Goal: Find specific page/section: Find specific page/section

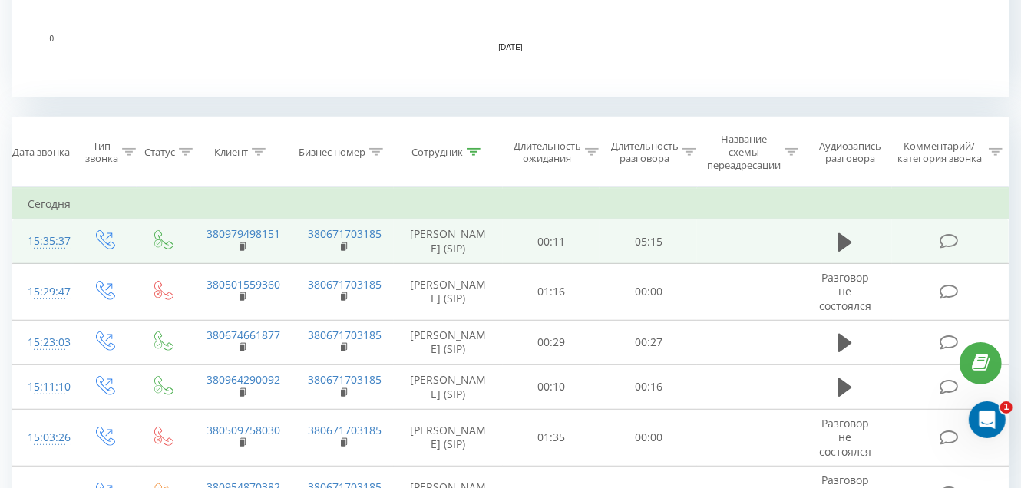
scroll to position [613, 0]
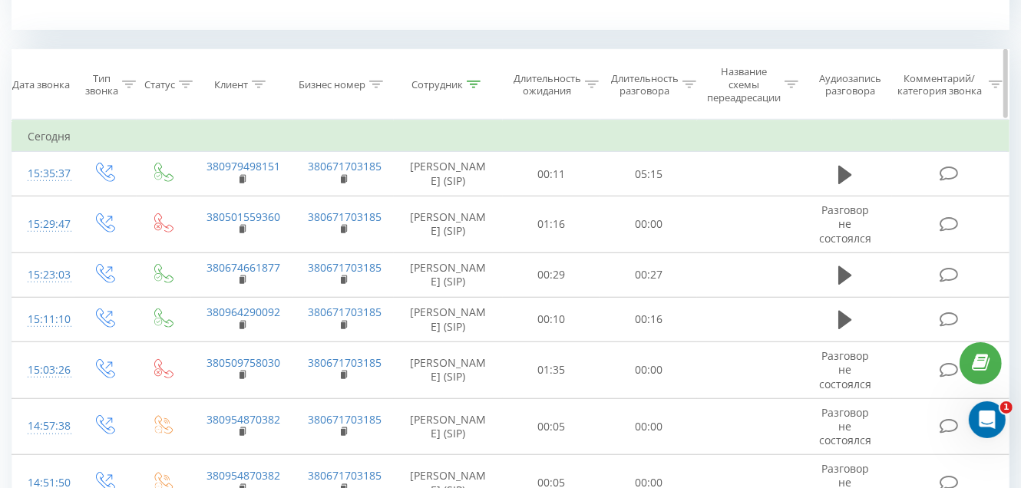
click at [472, 85] on icon at bounding box center [474, 85] width 14 height 8
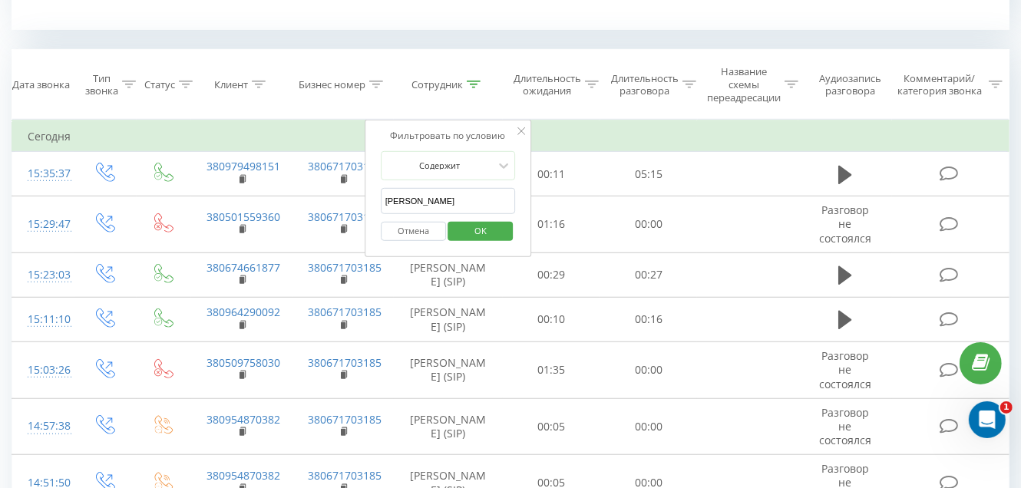
click at [463, 200] on input "[PERSON_NAME]" at bounding box center [448, 201] width 135 height 27
type input "Ф"
click at [456, 185] on form "Содержит Отмена OK" at bounding box center [448, 200] width 135 height 98
click at [454, 193] on input "text" at bounding box center [448, 201] width 135 height 27
type input "Грищенко Вита"
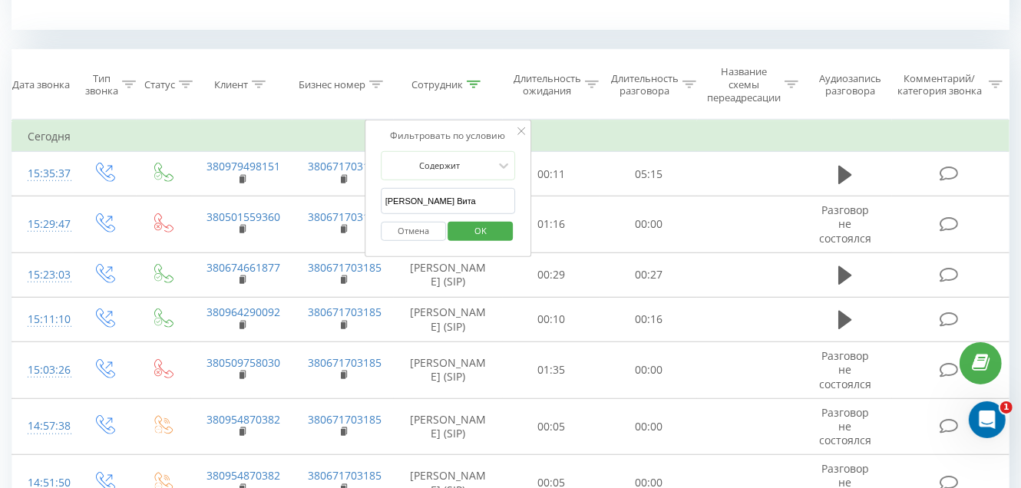
click at [463, 230] on span "OK" at bounding box center [480, 231] width 43 height 24
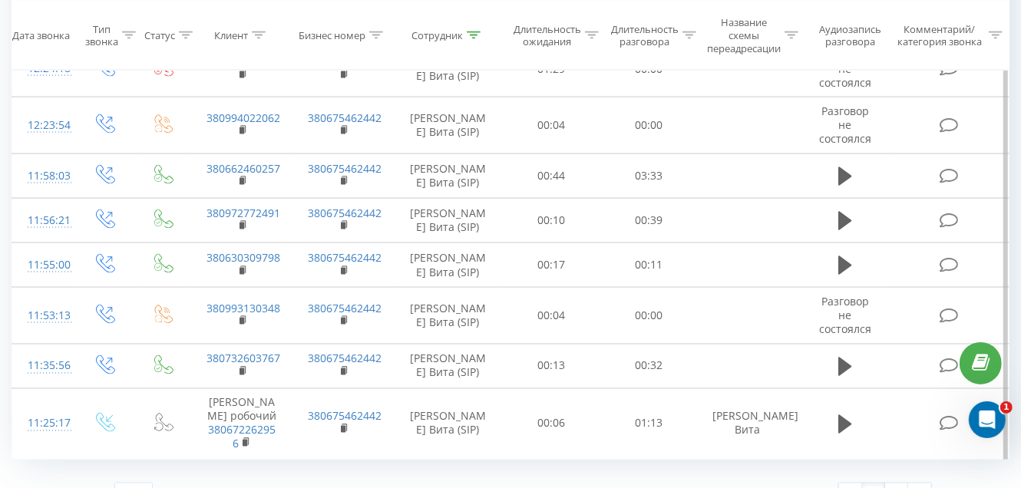
scroll to position [1698, 0]
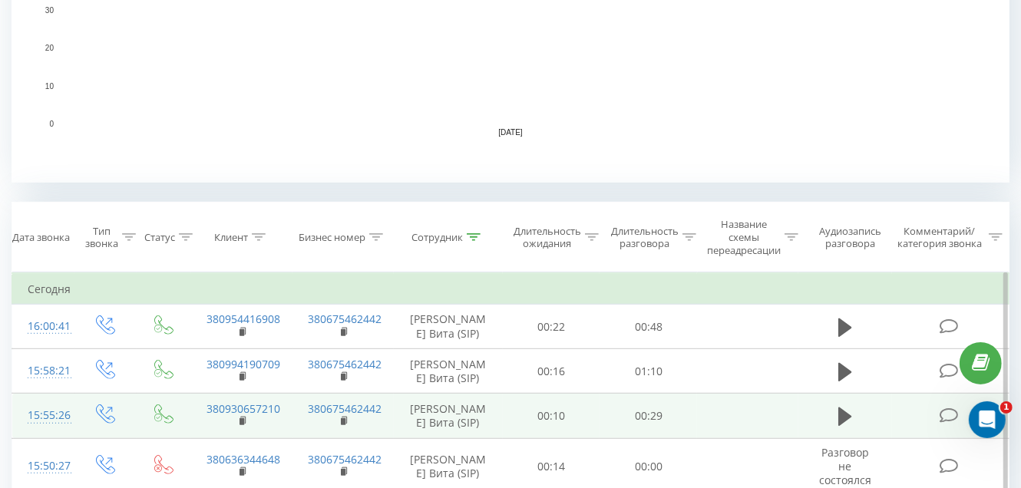
scroll to position [536, 0]
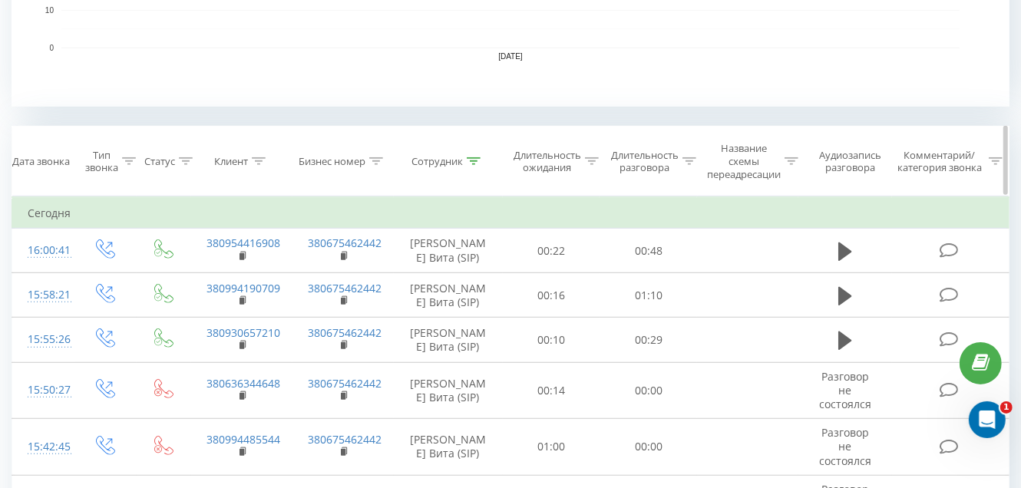
click at [477, 159] on icon at bounding box center [474, 161] width 14 height 8
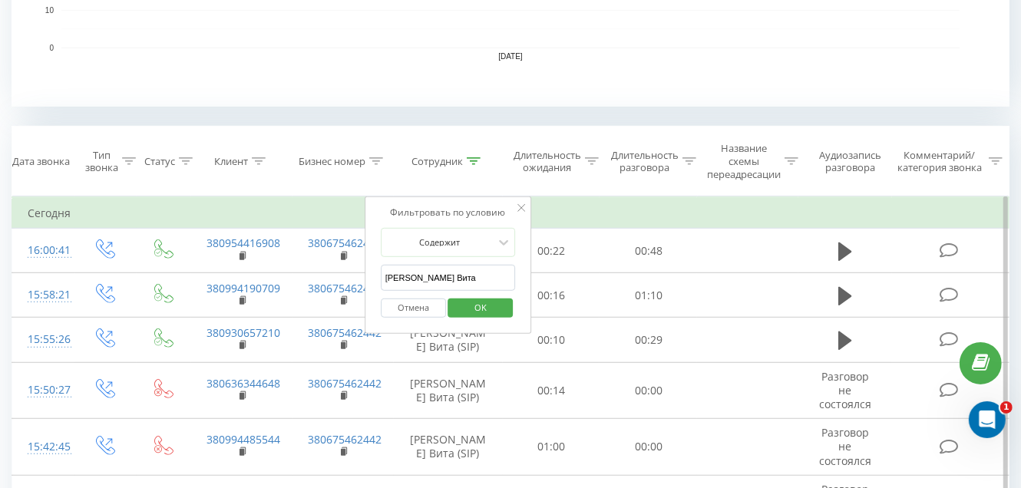
click at [458, 274] on input "Грищенко Вита" at bounding box center [448, 278] width 135 height 27
type input "Г"
click at [453, 272] on input "text" at bounding box center [448, 278] width 135 height 27
click at [472, 305] on span "OK" at bounding box center [480, 307] width 43 height 24
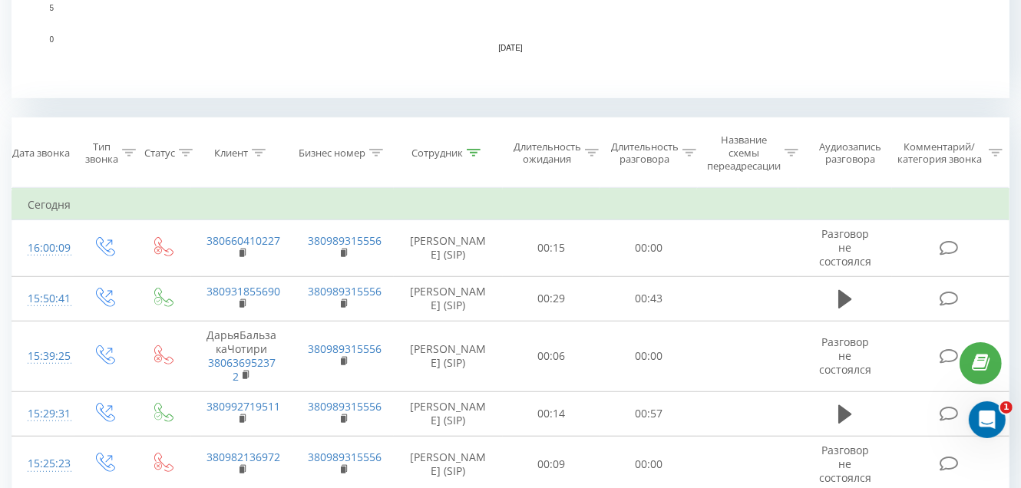
scroll to position [599, 0]
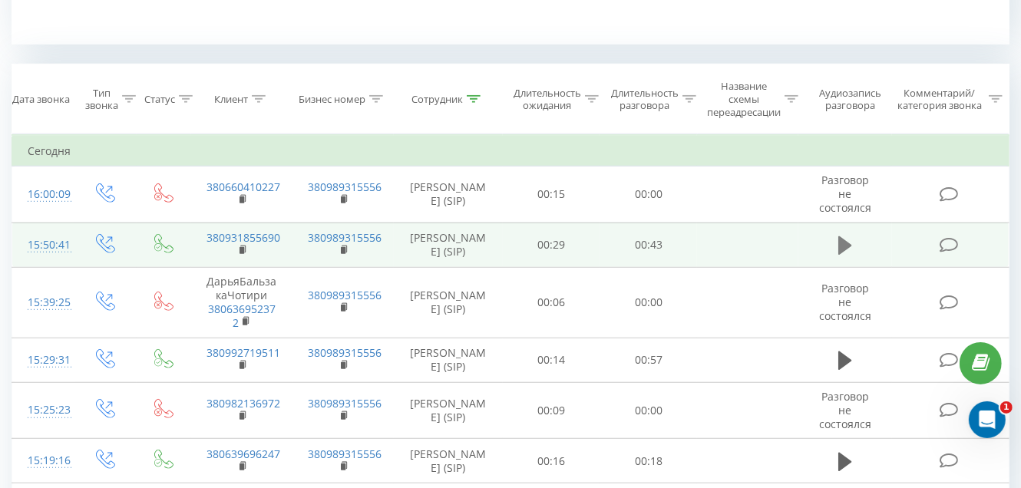
click at [838, 248] on icon at bounding box center [845, 245] width 14 height 21
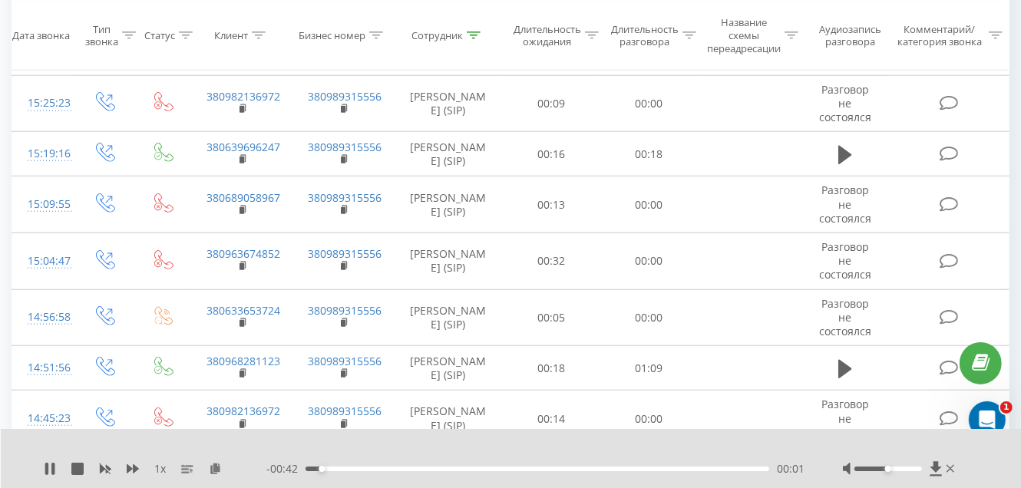
scroll to position [982, 0]
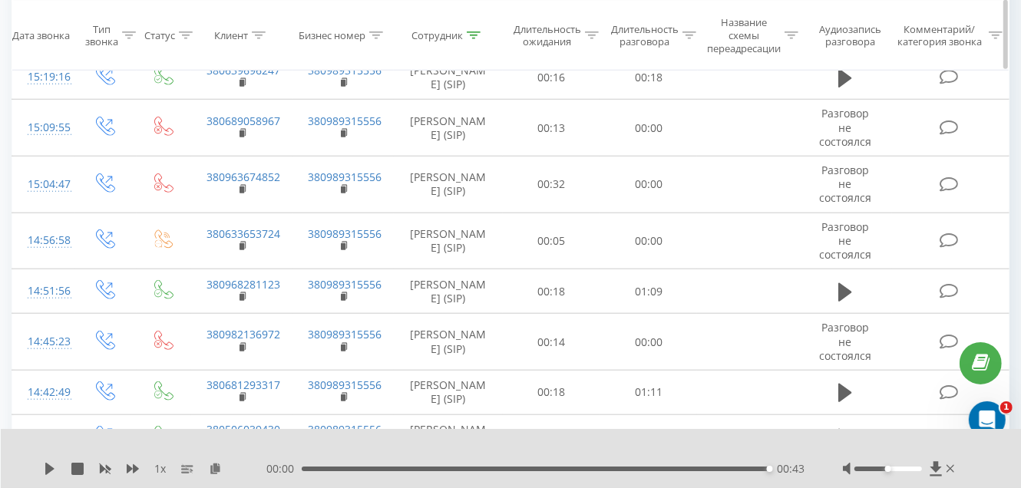
click at [472, 32] on icon at bounding box center [474, 35] width 14 height 8
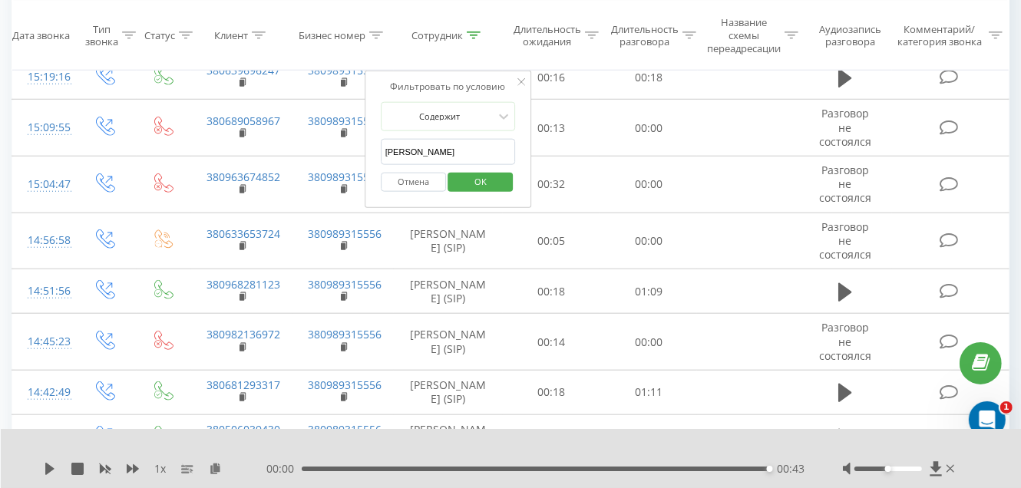
click at [467, 147] on input "Дегнера Мирослава" at bounding box center [448, 152] width 135 height 27
type input "Д"
click at [467, 147] on input "text" at bounding box center [448, 152] width 135 height 27
type input "Грищенко Вита"
click at [477, 184] on span "OK" at bounding box center [480, 182] width 43 height 24
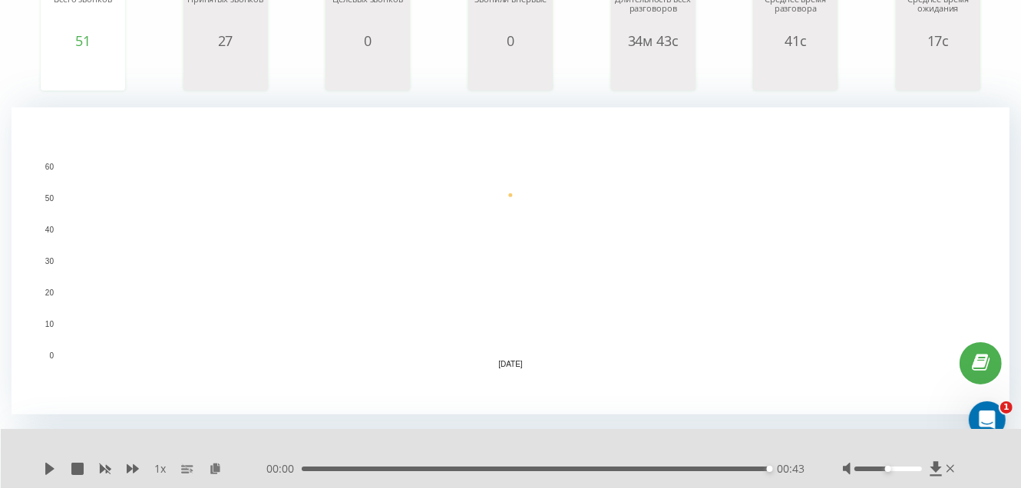
scroll to position [138, 0]
